Goal: Information Seeking & Learning: Check status

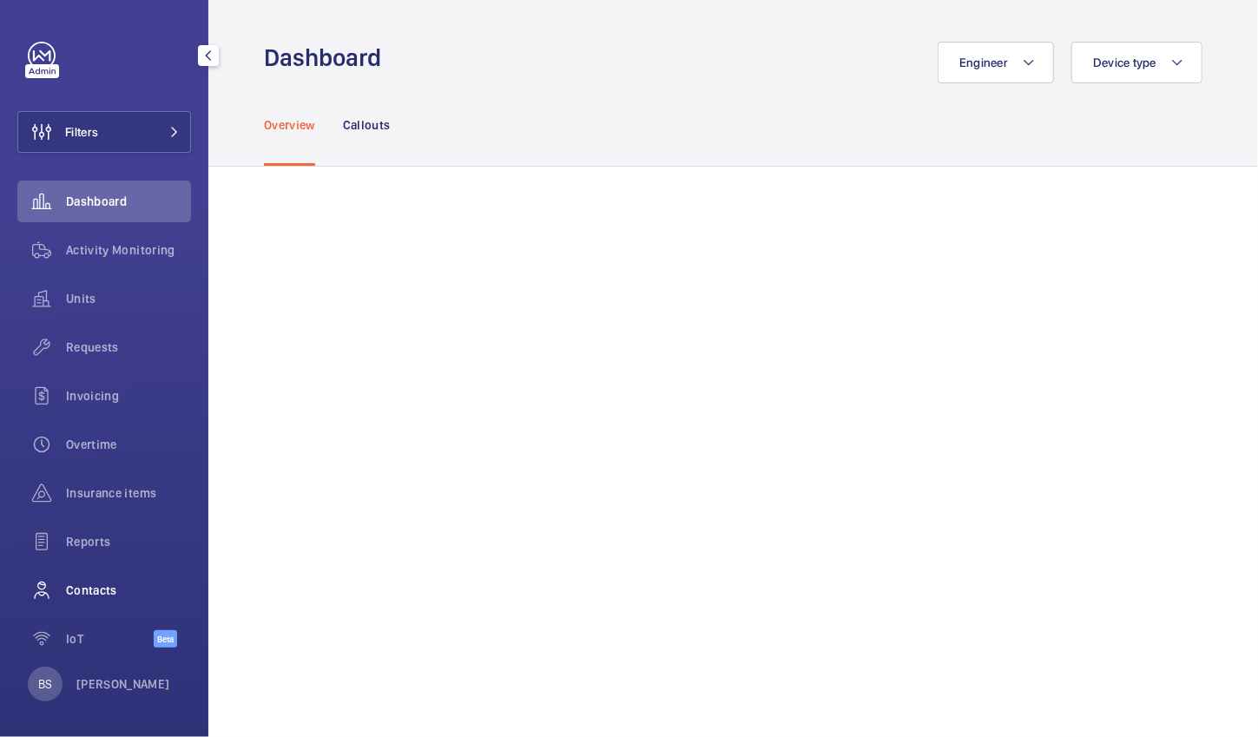
click at [107, 594] on span "Contacts" at bounding box center [128, 590] width 125 height 17
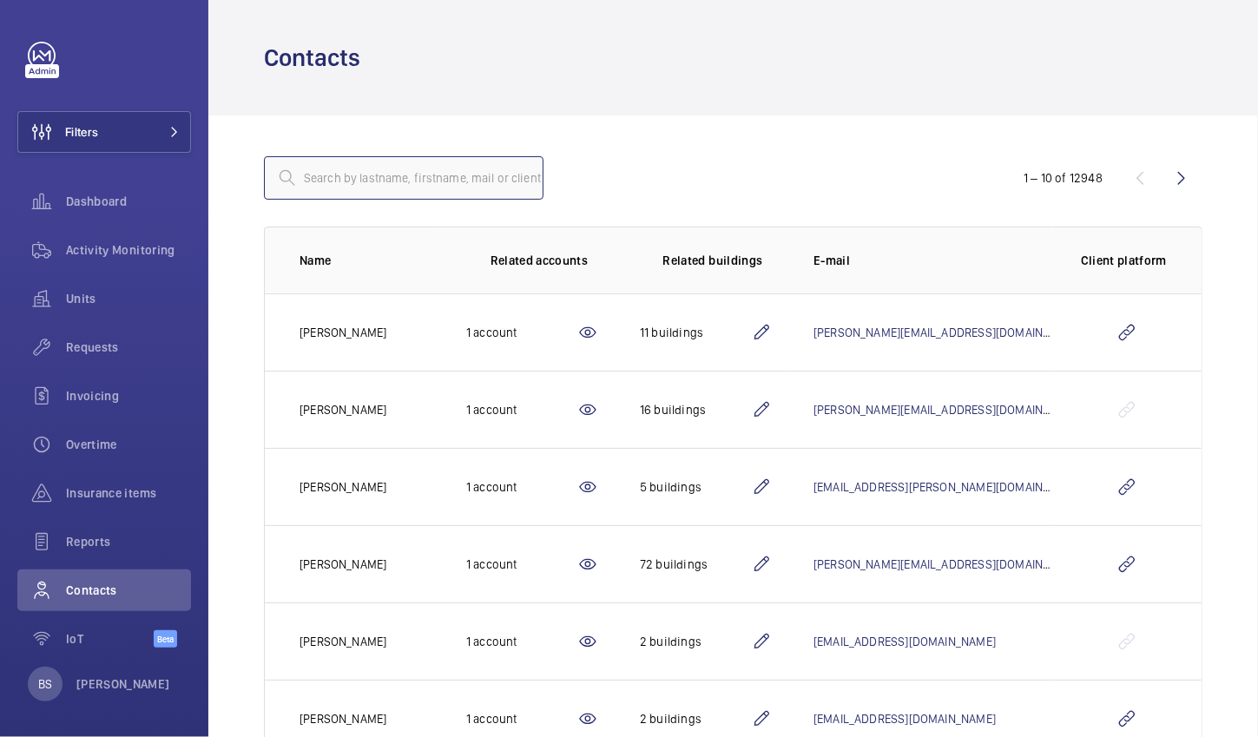
click at [327, 181] on input "text" at bounding box center [404, 177] width 280 height 43
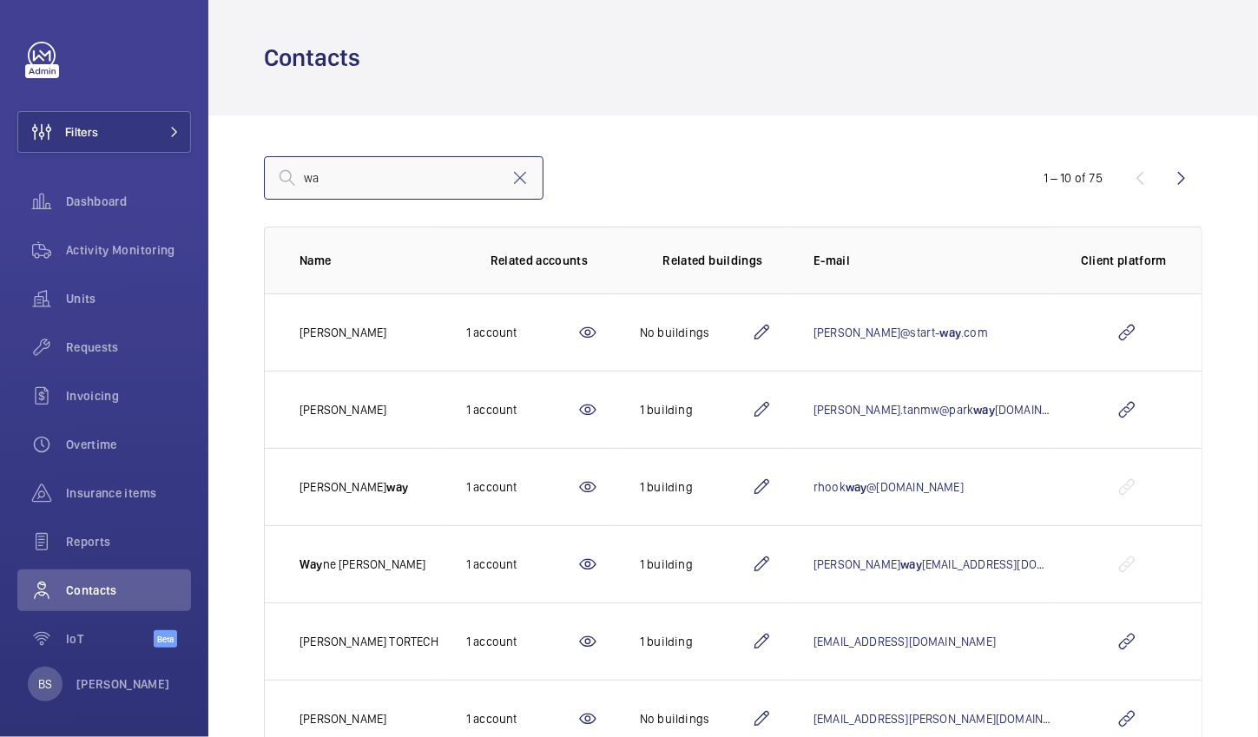
type input "w"
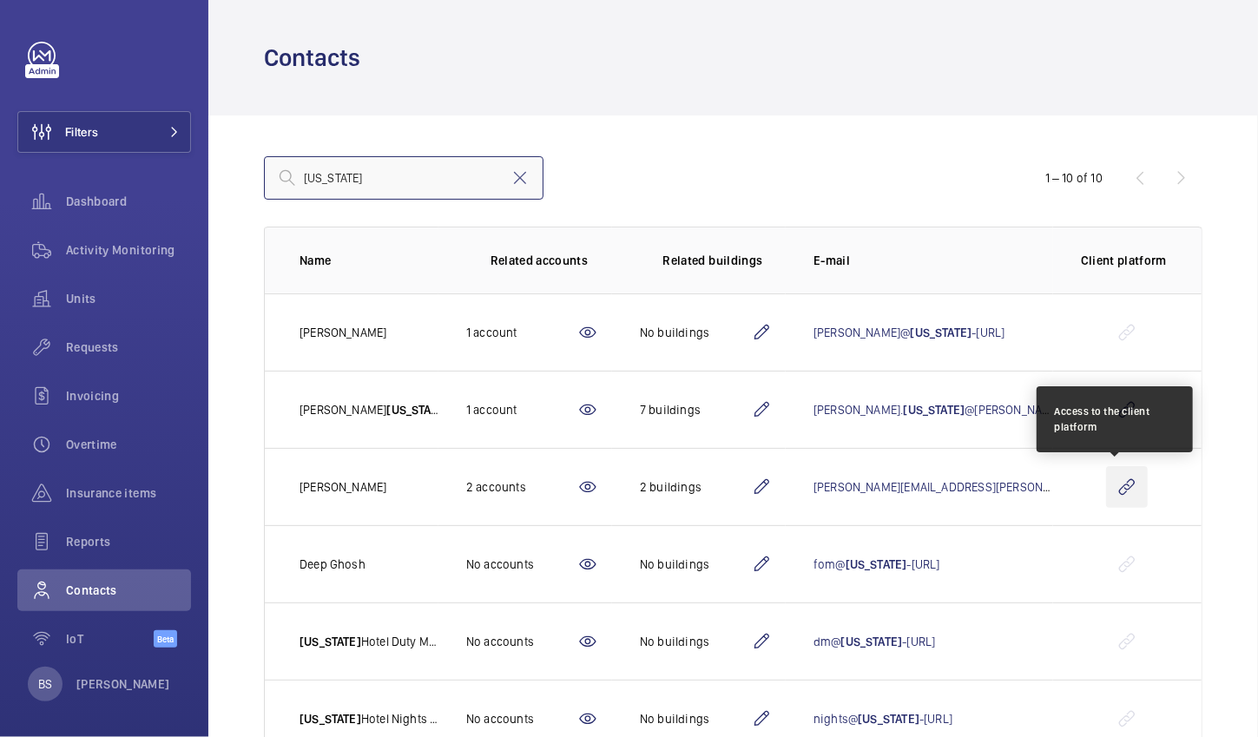
type input "[US_STATE]"
click at [1106, 488] on wm-front-icon-button at bounding box center [1127, 487] width 42 height 42
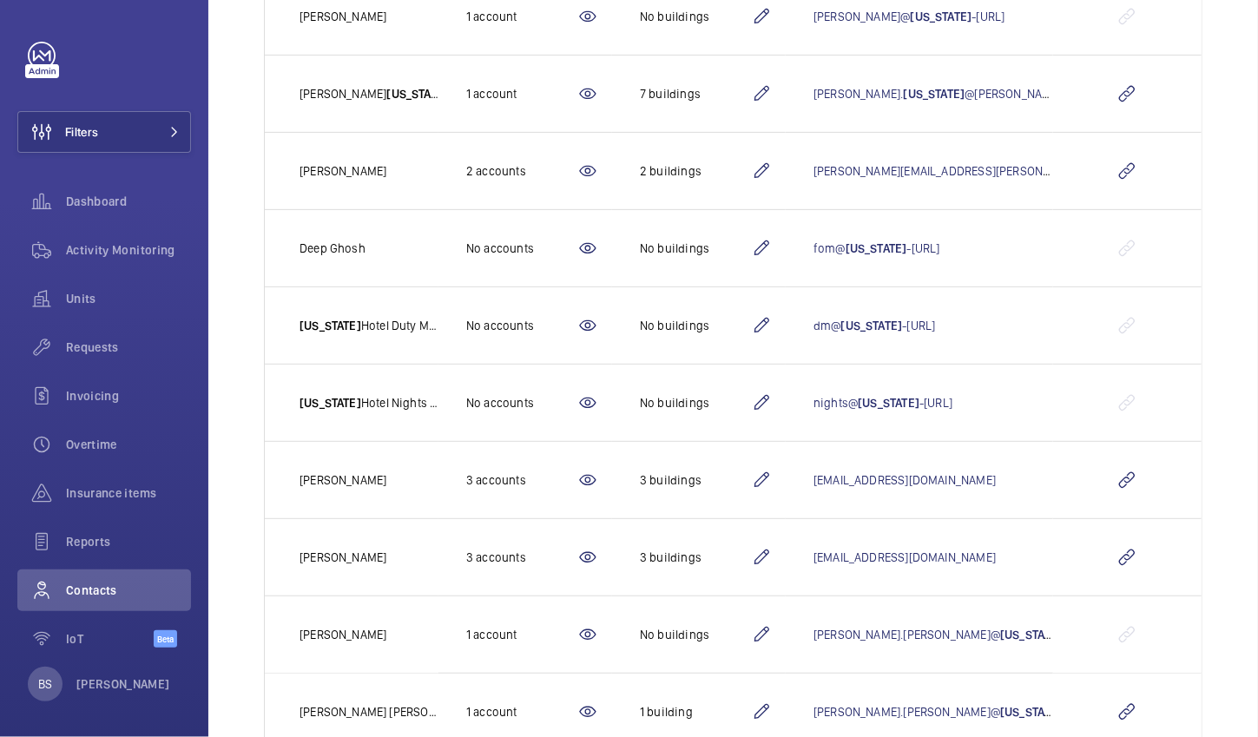
scroll to position [320, 0]
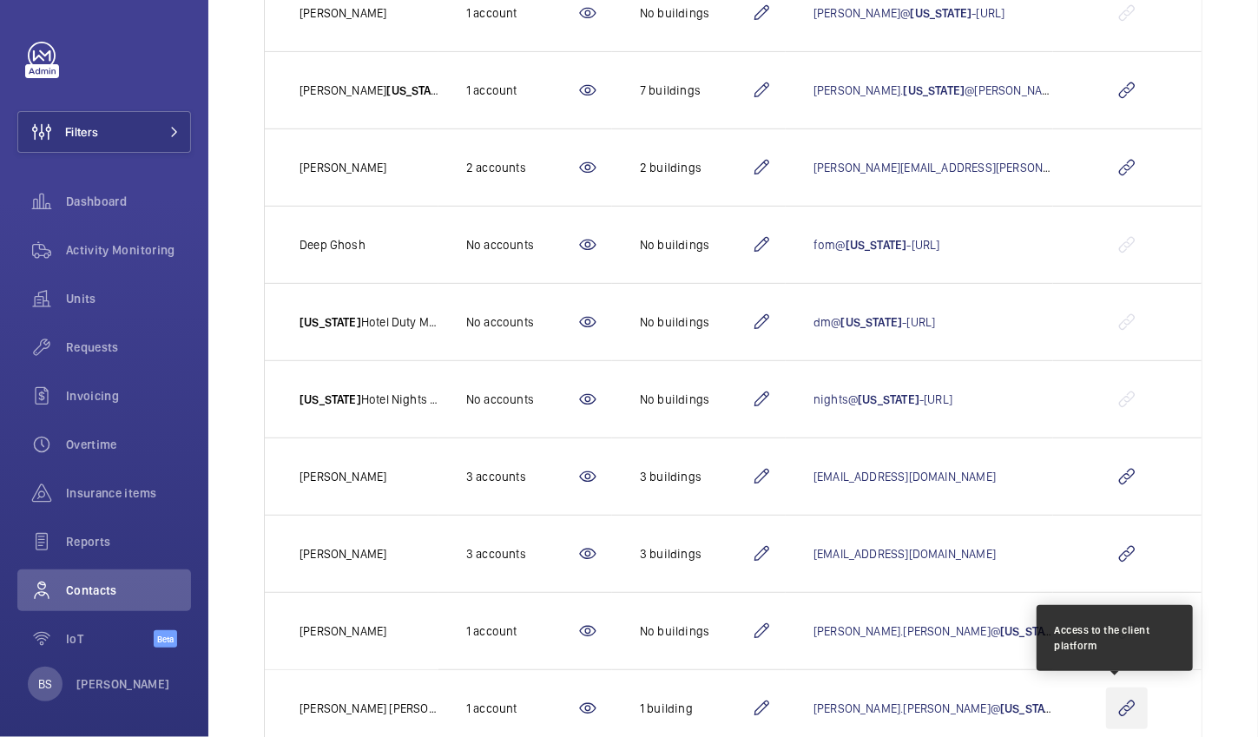
click at [1119, 703] on wm-front-icon-button at bounding box center [1127, 709] width 42 height 42
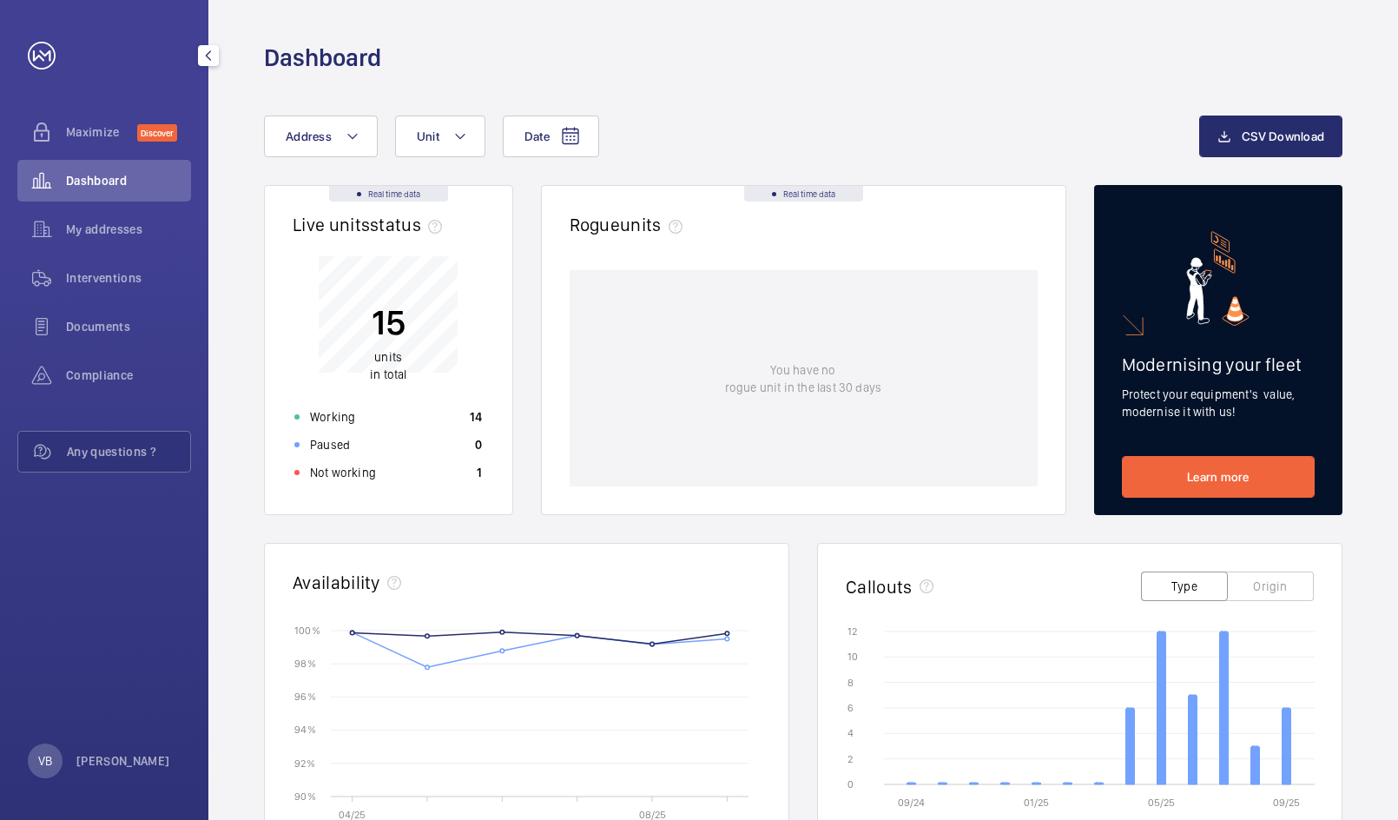
click at [114, 299] on div "Interventions" at bounding box center [104, 281] width 174 height 49
click at [103, 283] on span "Interventions" at bounding box center [128, 277] width 125 height 17
